Goal: Transaction & Acquisition: Purchase product/service

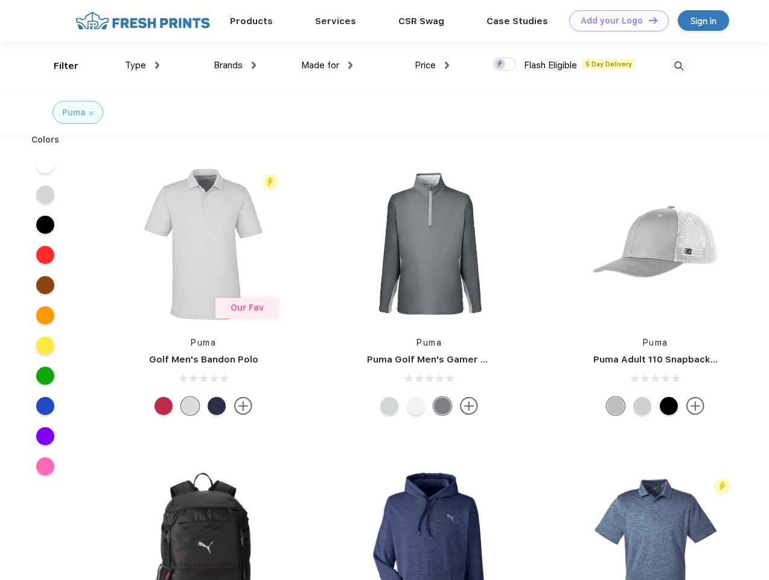
click at [615, 21] on link "Add your Logo Design Tool" at bounding box center [619, 20] width 100 height 21
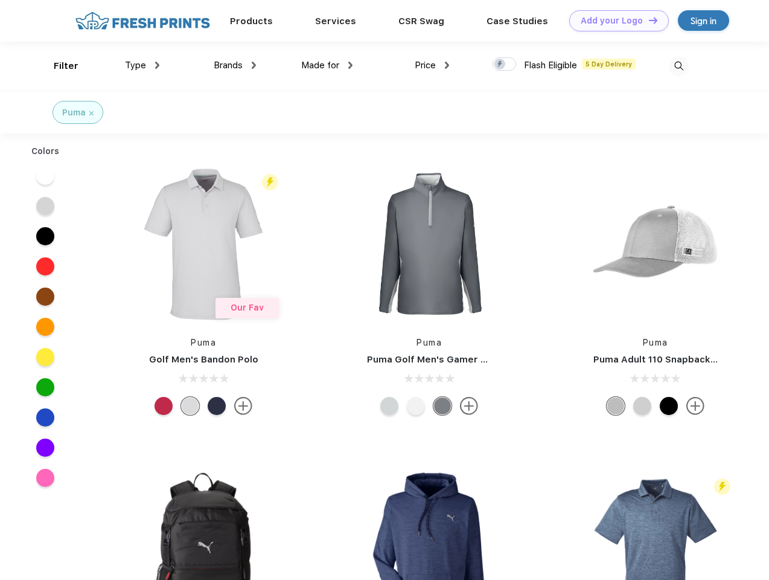
click at [0, 0] on div "Design Tool" at bounding box center [0, 0] width 0 height 0
click at [648, 20] on link "Add your Logo Design Tool" at bounding box center [619, 20] width 100 height 21
click at [58, 66] on div "Filter" at bounding box center [66, 66] width 25 height 14
click at [143, 65] on span "Type" at bounding box center [135, 65] width 21 height 11
click at [235, 65] on span "Brands" at bounding box center [228, 65] width 29 height 11
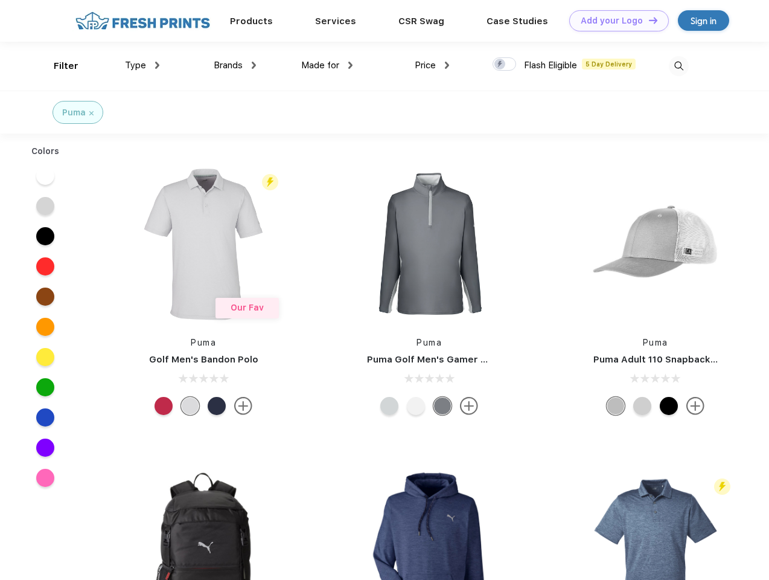
click at [327, 65] on span "Made for" at bounding box center [320, 65] width 38 height 11
click at [432, 65] on span "Price" at bounding box center [425, 65] width 21 height 11
click at [505, 65] on div at bounding box center [505, 63] width 24 height 13
click at [501, 65] on input "checkbox" at bounding box center [497, 61] width 8 height 8
click at [679, 66] on img at bounding box center [679, 66] width 20 height 20
